Goal: Task Accomplishment & Management: Manage account settings

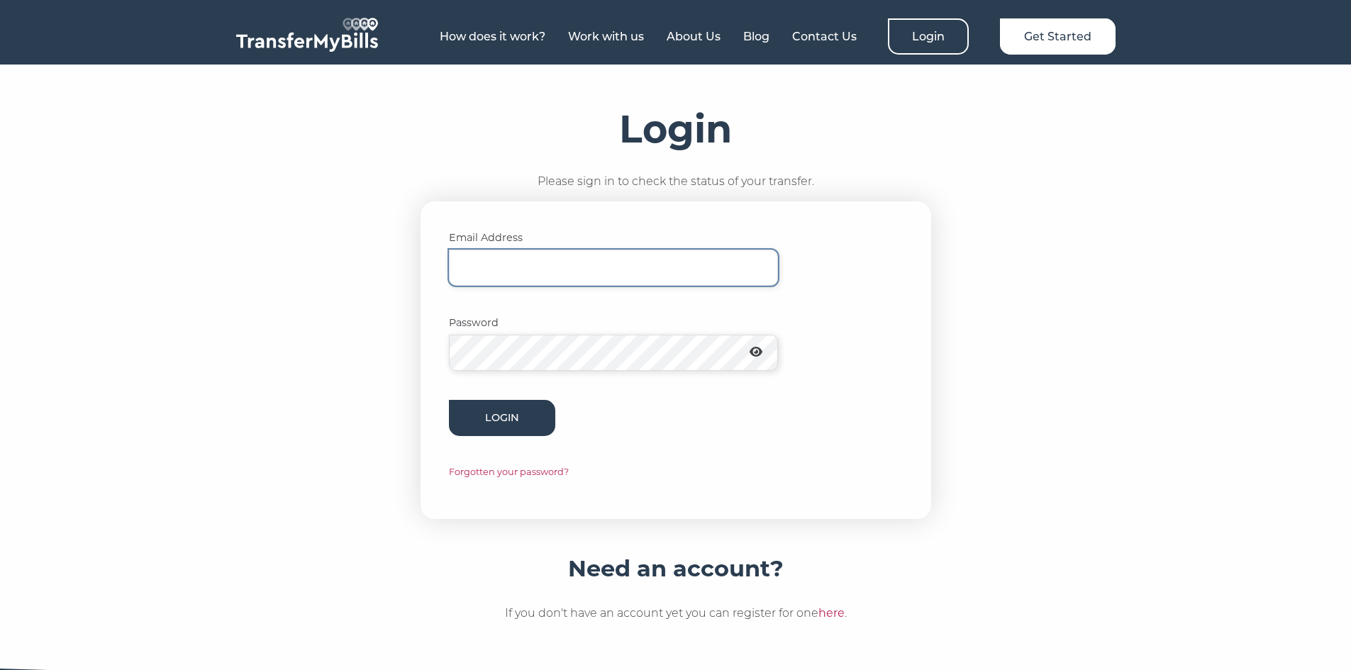
click at [542, 265] on input "Email Address" at bounding box center [613, 268] width 329 height 36
type input "[PERSON_NAME][EMAIL_ADDRESS][PERSON_NAME][DOMAIN_NAME]"
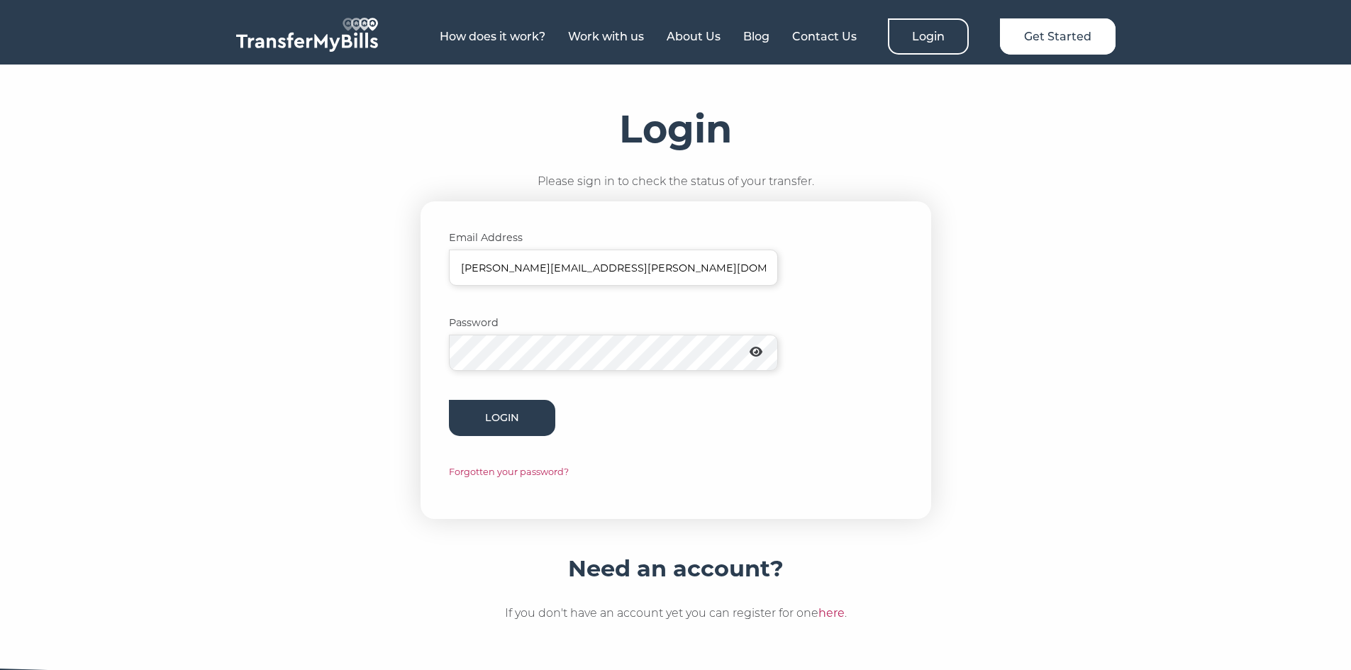
click at [757, 350] on icon at bounding box center [756, 352] width 13 height 10
click at [449, 400] on button "Login" at bounding box center [502, 418] width 106 height 36
